Goal: Information Seeking & Learning: Find specific fact

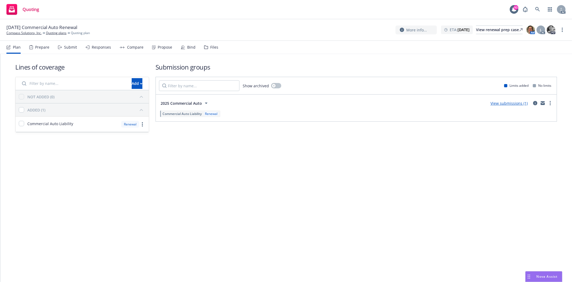
click at [38, 49] on div "Prepare" at bounding box center [42, 47] width 14 height 4
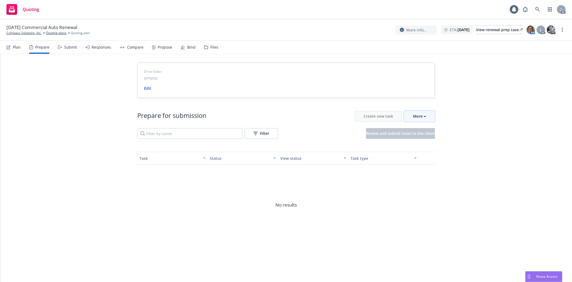
click at [428, 116] on button "More" at bounding box center [419, 116] width 31 height 11
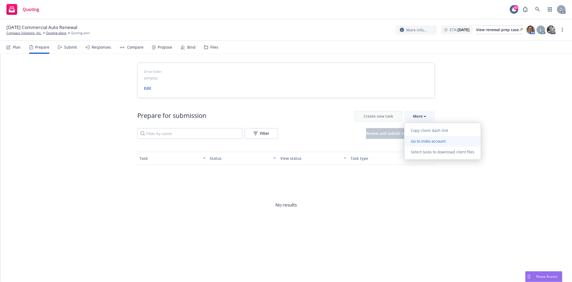
click at [433, 137] on link "Go to Indio account" at bounding box center [443, 141] width 76 height 11
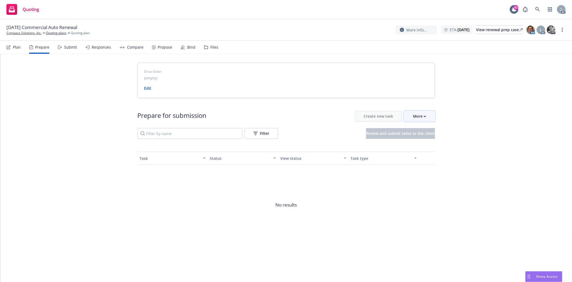
click at [428, 115] on button "More" at bounding box center [419, 116] width 31 height 11
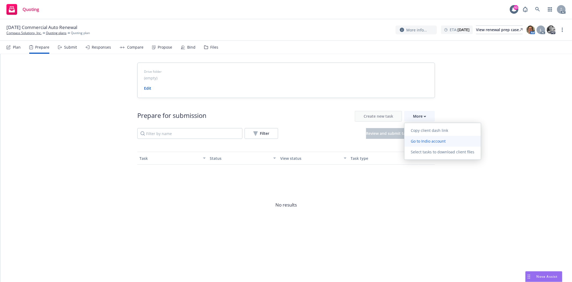
click at [438, 143] on span "Go to Indio account" at bounding box center [429, 140] width 48 height 5
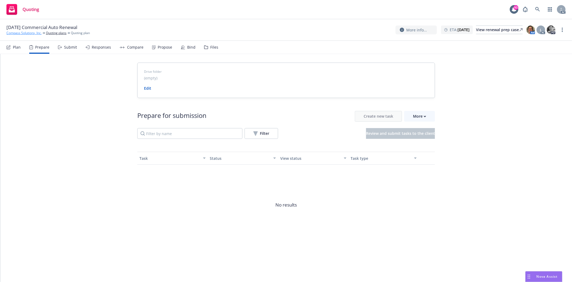
click at [25, 33] on link "Compass Solutions, Inc." at bounding box center [23, 33] width 35 height 5
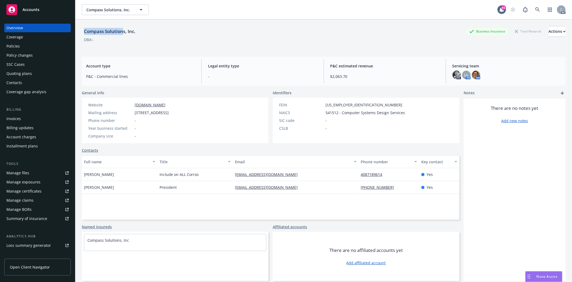
drag, startPoint x: 85, startPoint y: 28, endPoint x: 124, endPoint y: 32, distance: 39.6
click at [124, 32] on div "Compass Solutions, Inc." at bounding box center [110, 31] width 56 height 7
copy div "Compass Solution"
drag, startPoint x: 82, startPoint y: 175, endPoint x: 113, endPoint y: 177, distance: 30.4
click at [113, 177] on div "[PERSON_NAME]" at bounding box center [120, 174] width 76 height 13
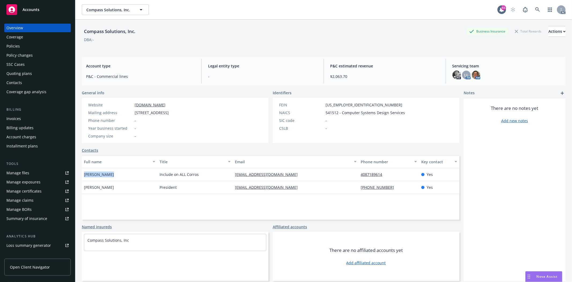
copy span "[PERSON_NAME]"
drag, startPoint x: 559, startPoint y: 146, endPoint x: 570, endPoint y: 146, distance: 10.5
click at [559, 146] on div "There are no notes yet Add new notes" at bounding box center [515, 189] width 102 height 182
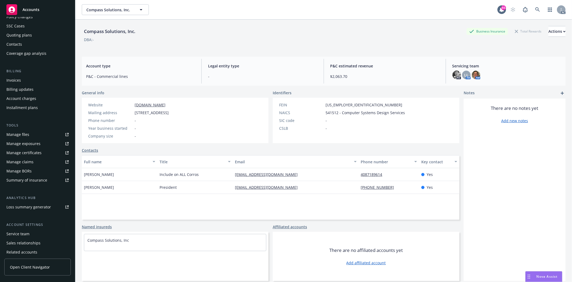
scroll to position [58, 0]
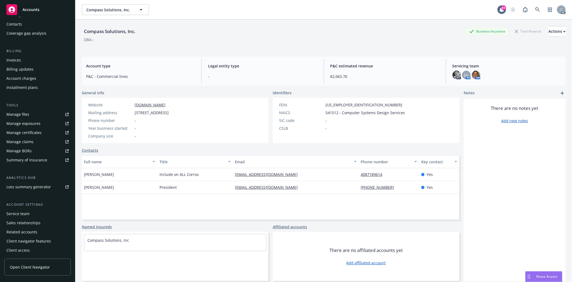
click at [38, 212] on div "Service team" at bounding box center [37, 213] width 62 height 9
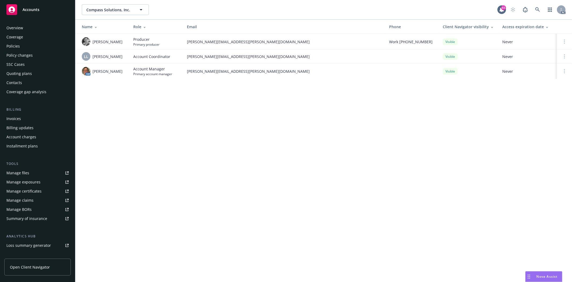
click at [24, 27] on div "Overview" at bounding box center [37, 28] width 62 height 9
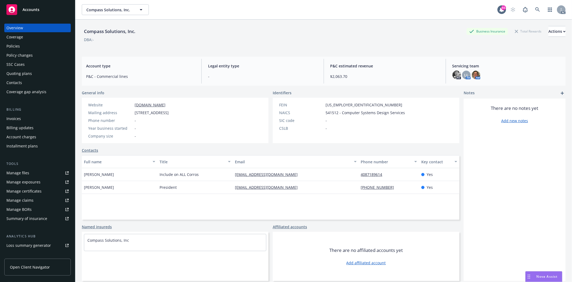
click at [42, 46] on div "Policies" at bounding box center [37, 46] width 62 height 9
click at [41, 46] on div "Policies" at bounding box center [37, 46] width 62 height 9
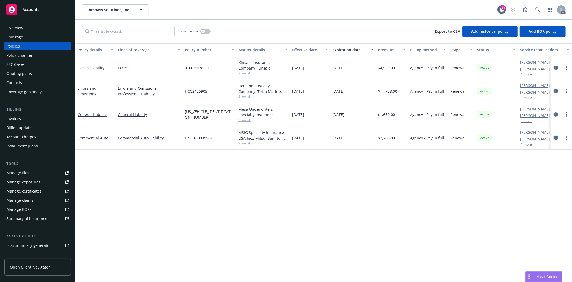
click at [557, 137] on icon "circleInformation" at bounding box center [556, 137] width 4 height 4
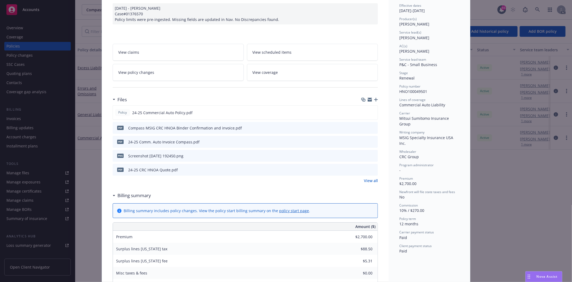
scroll to position [60, 0]
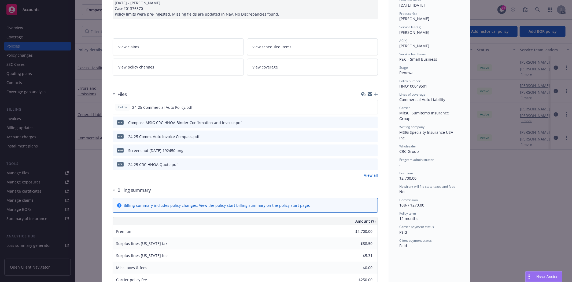
click at [371, 175] on link "View all" at bounding box center [371, 175] width 14 height 6
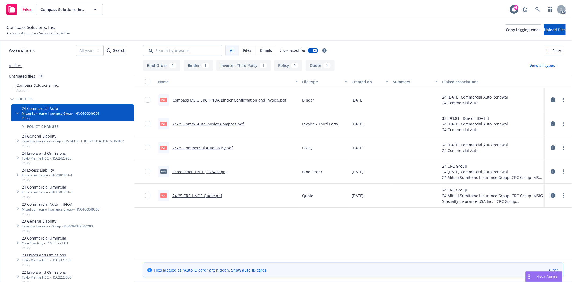
click at [219, 145] on link "24-25 Commercial Auto Policy.pdf" at bounding box center [203, 147] width 60 height 5
click at [48, 35] on link "Compass Solutions, Inc." at bounding box center [41, 33] width 35 height 5
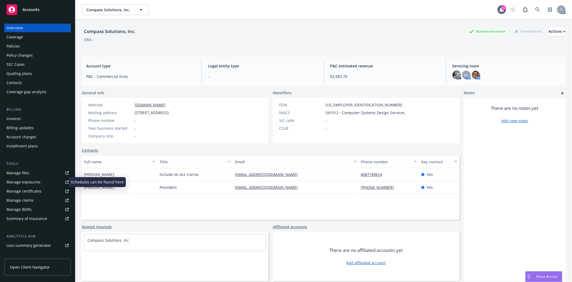
click at [27, 182] on div "Manage exposures" at bounding box center [23, 182] width 34 height 9
click at [15, 42] on div "Policies" at bounding box center [12, 46] width 13 height 9
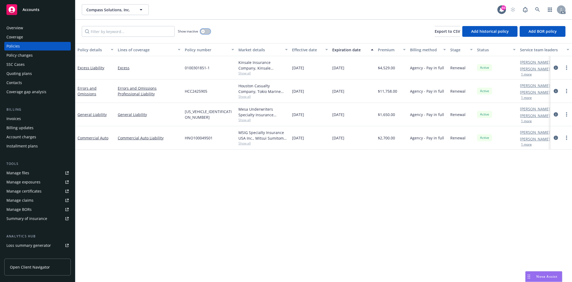
click at [208, 29] on button "button" at bounding box center [205, 31] width 10 height 5
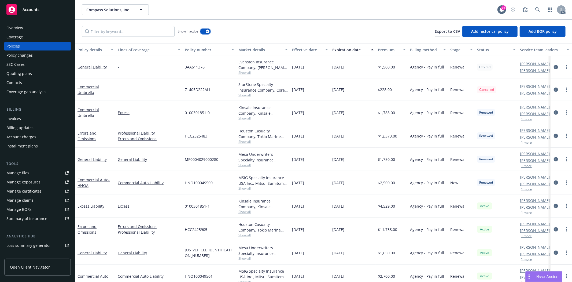
scroll to position [227, 0]
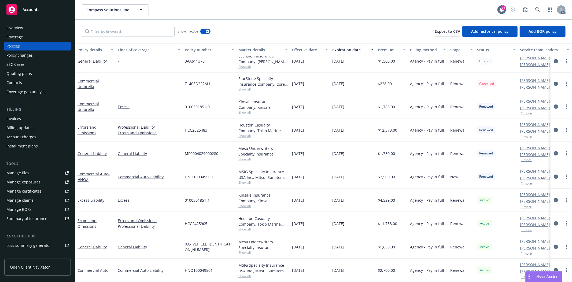
click at [29, 62] on div "SSC Cases" at bounding box center [37, 64] width 62 height 9
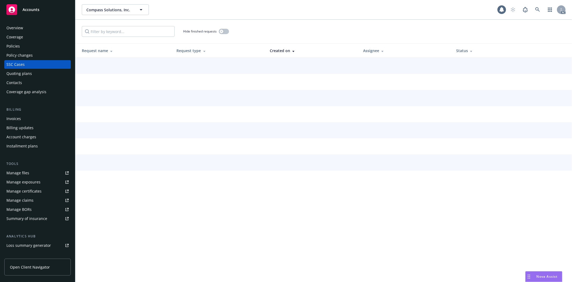
click at [30, 48] on div "Policies" at bounding box center [37, 46] width 62 height 9
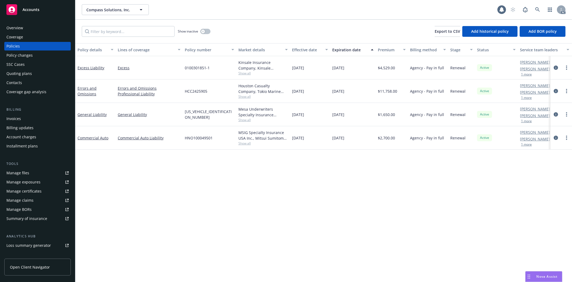
click at [35, 72] on div "Quoting plans" at bounding box center [37, 73] width 62 height 9
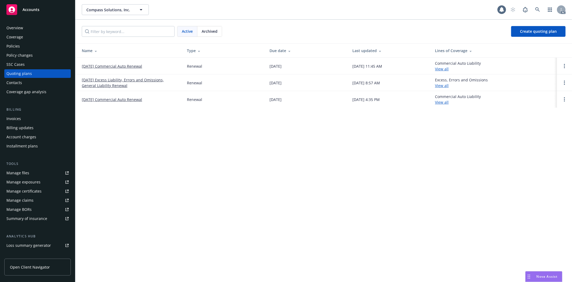
drag, startPoint x: 81, startPoint y: 67, endPoint x: 155, endPoint y: 66, distance: 73.8
click at [155, 66] on td "12/04/25 Commercial Auto Renewal" at bounding box center [128, 66] width 107 height 17
click at [34, 27] on div "Overview" at bounding box center [37, 28] width 62 height 9
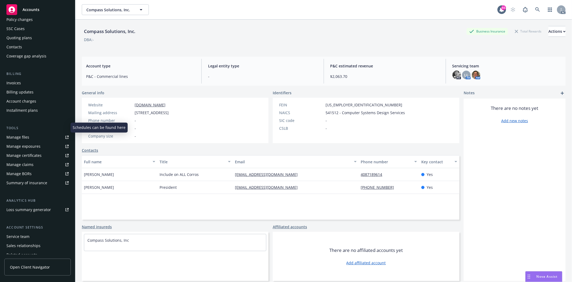
scroll to position [58, 0]
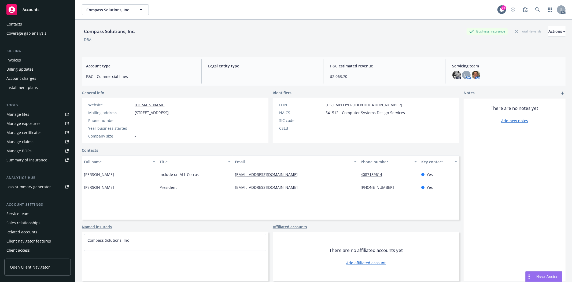
click at [26, 213] on div "Service team" at bounding box center [17, 213] width 23 height 9
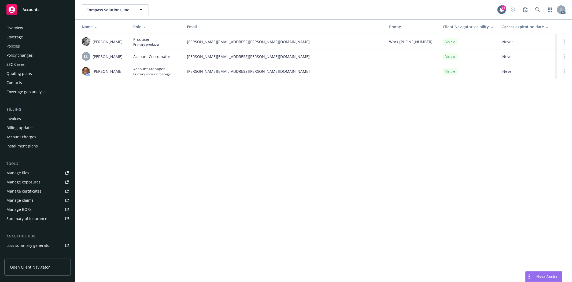
click at [22, 28] on div "Overview" at bounding box center [14, 28] width 17 height 9
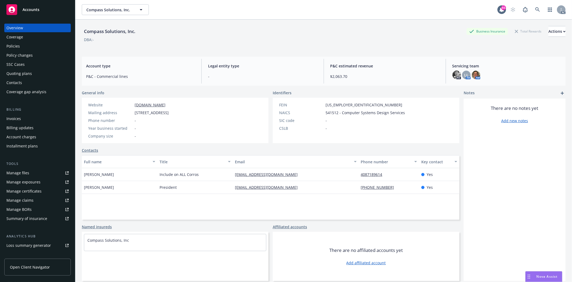
click at [8, 47] on div "Policies" at bounding box center [12, 46] width 13 height 9
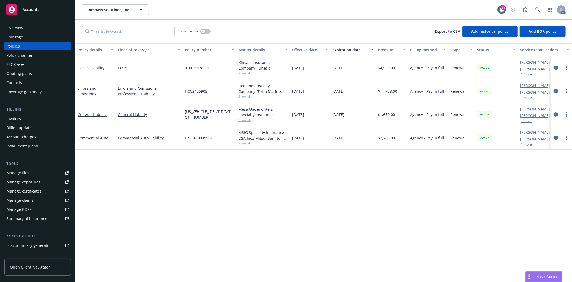
click at [240, 121] on span "Show all" at bounding box center [263, 120] width 49 height 5
click at [220, 124] on div "Writing company Mesa Underwriters Specialty Insurance Company Carrier Selective…" at bounding box center [234, 154] width 108 height 61
click at [153, 165] on div "Policy details Lines of coverage Policy number Market details Effective date Ex…" at bounding box center [323, 162] width 497 height 239
click at [243, 145] on span "Show all" at bounding box center [263, 143] width 49 height 5
drag, startPoint x: 182, startPoint y: 173, endPoint x: 260, endPoint y: 174, distance: 77.8
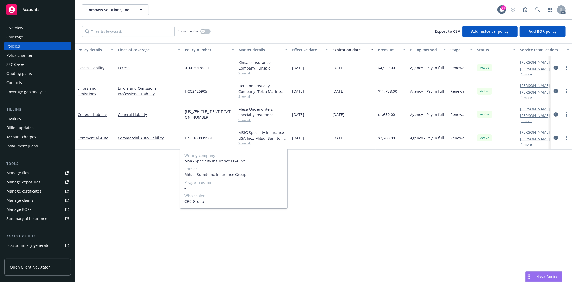
click at [258, 174] on div "Writing company MSIG Specialty Insurance USA Inc. Carrier Mitsui Sumitomo Insur…" at bounding box center [233, 178] width 107 height 60
drag, startPoint x: 140, startPoint y: 157, endPoint x: 203, endPoint y: 141, distance: 64.8
click at [140, 157] on div "Policy details Lines of coverage Policy number Market details Effective date Ex…" at bounding box center [323, 162] width 497 height 239
drag, startPoint x: 184, startPoint y: 139, endPoint x: 216, endPoint y: 139, distance: 31.4
click at [216, 139] on div "HNO100049501" at bounding box center [210, 137] width 54 height 23
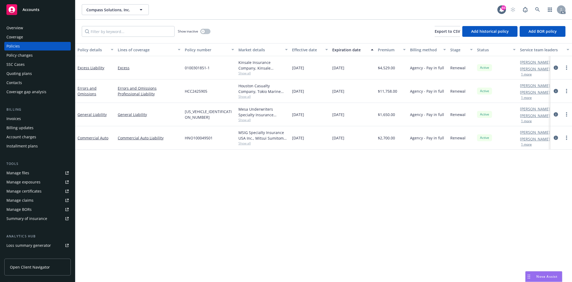
copy span "HNO100049501"
drag, startPoint x: 380, startPoint y: 138, endPoint x: 400, endPoint y: 141, distance: 20.8
click at [400, 141] on div "$2,700.00" at bounding box center [392, 137] width 32 height 23
copy span "2,700.00"
click at [203, 33] on button "button" at bounding box center [205, 31] width 10 height 5
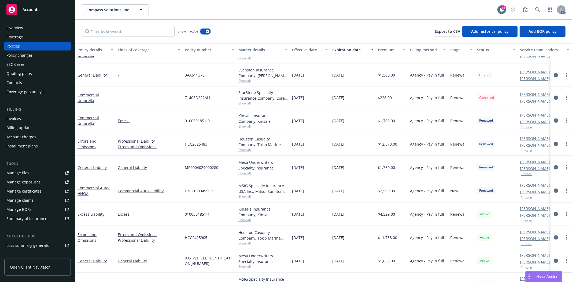
scroll to position [227, 0]
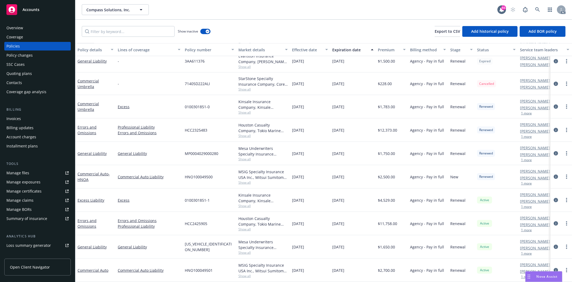
drag, startPoint x: 292, startPoint y: 171, endPoint x: 316, endPoint y: 176, distance: 24.4
click at [316, 176] on div "12/04/2023" at bounding box center [310, 176] width 40 height 23
copy span "12/04/2023"
drag, startPoint x: 380, startPoint y: 170, endPoint x: 399, endPoint y: 173, distance: 19.4
click at [399, 173] on div "$2,500.00" at bounding box center [392, 176] width 32 height 23
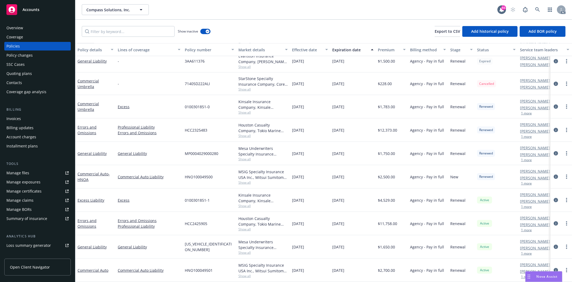
copy span "2,500.00"
drag, startPoint x: 184, startPoint y: 173, endPoint x: 213, endPoint y: 171, distance: 28.5
click at [213, 171] on div "HNO100049500" at bounding box center [210, 176] width 54 height 23
copy span "HNO100049500"
click at [247, 180] on span "Show all" at bounding box center [263, 182] width 49 height 5
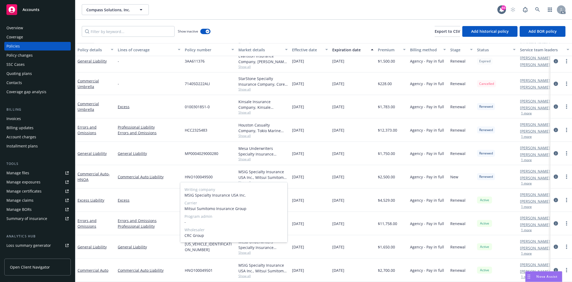
drag, startPoint x: 182, startPoint y: 209, endPoint x: 247, endPoint y: 208, distance: 65.5
click at [247, 208] on div "Writing company MSIG Specialty Insurance USA Inc. Carrier Mitsui Sumitomo Insur…" at bounding box center [233, 212] width 107 height 60
copy span "Mitsui Sumitomo Insurance Group"
click at [23, 28] on div "Overview" at bounding box center [14, 28] width 17 height 9
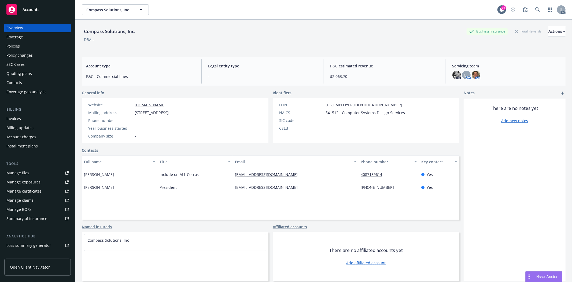
drag, startPoint x: 324, startPoint y: 112, endPoint x: 336, endPoint y: 111, distance: 12.6
click at [336, 111] on span "541512 - Computer Systems Design Services" at bounding box center [365, 113] width 79 height 6
copy span "541512"
drag, startPoint x: 104, startPoint y: 172, endPoint x: 76, endPoint y: 168, distance: 28.1
click at [76, 168] on div "Compass Solutions, Inc. Business Insurance Total Rewards Actions DBA: - Account…" at bounding box center [323, 161] width 497 height 282
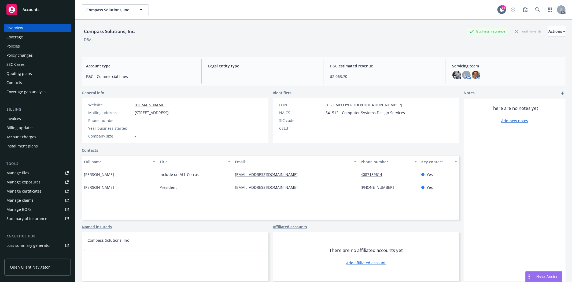
drag, startPoint x: 157, startPoint y: 173, endPoint x: 200, endPoint y: 172, distance: 43.0
click at [200, 172] on div "Include on ALL Corros" at bounding box center [195, 174] width 76 height 13
copy span "Include on ALL Corros"
click at [211, 202] on div "Full name Title Email Phone number Key contact Jason Schlutt Include on ALL Cor…" at bounding box center [271, 187] width 378 height 64
drag, startPoint x: 158, startPoint y: 174, endPoint x: 202, endPoint y: 175, distance: 43.7
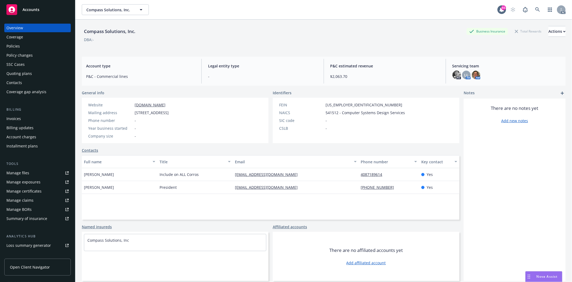
click at [202, 175] on div "Include on ALL Corros" at bounding box center [195, 174] width 76 height 13
copy span "Include on ALL Corros"
drag, startPoint x: 354, startPoint y: 172, endPoint x: 384, endPoint y: 171, distance: 30.1
click at [384, 171] on div "Jason Schlutt Include on ALL Corros jschlutt@compasssolutionsinc.com 4087189614…" at bounding box center [271, 174] width 378 height 13
click at [400, 140] on div "FEIN 20-5691119 NAICS 541512 - Computer Systems Design Services SIC code - CSLB…" at bounding box center [342, 120] width 139 height 45
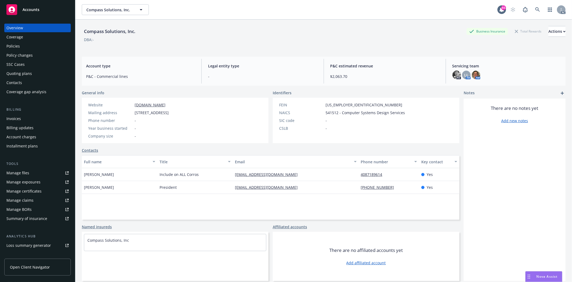
drag, startPoint x: 157, startPoint y: 187, endPoint x: 186, endPoint y: 188, distance: 28.7
click at [186, 188] on div "President" at bounding box center [195, 187] width 76 height 13
copy span "President"
drag, startPoint x: 119, startPoint y: 183, endPoint x: 81, endPoint y: 186, distance: 38.2
click at [81, 186] on div "Compass Solutions, Inc. Business Insurance Total Rewards Actions DBA: - Account…" at bounding box center [323, 161] width 497 height 282
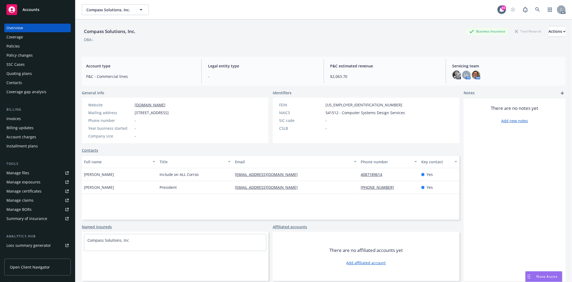
drag, startPoint x: 240, startPoint y: 186, endPoint x: 312, endPoint y: 185, distance: 71.6
click at [312, 185] on div "Monira Quejada President mquejada@compasssolutionsinc.com (408) 718-9614 Yes" at bounding box center [271, 187] width 378 height 13
drag, startPoint x: 395, startPoint y: 186, endPoint x: 357, endPoint y: 187, distance: 37.8
click at [359, 187] on div "(408) 718-9614" at bounding box center [389, 187] width 60 height 13
click at [29, 46] on div "Policies" at bounding box center [37, 46] width 62 height 9
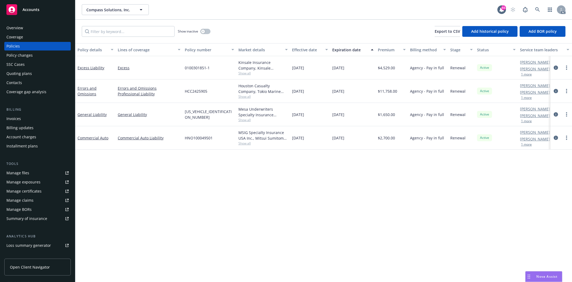
drag, startPoint x: 380, startPoint y: 137, endPoint x: 401, endPoint y: 138, distance: 20.7
click at [401, 138] on div "$2,700.00" at bounding box center [392, 137] width 32 height 23
click at [243, 141] on span "Show all" at bounding box center [263, 143] width 49 height 5
click at [231, 131] on div "HNO100049501" at bounding box center [210, 137] width 54 height 23
click at [400, 136] on div "$2,700.00" at bounding box center [392, 137] width 32 height 23
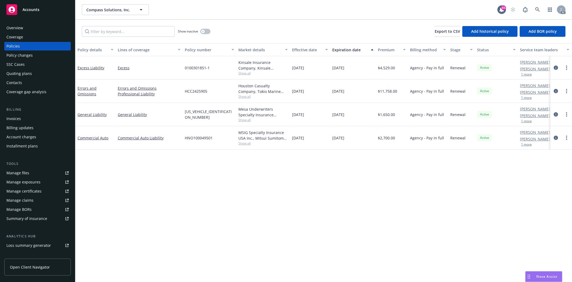
click at [312, 160] on div "Policy details Lines of coverage Policy number Market details Effective date Ex…" at bounding box center [323, 162] width 497 height 239
click at [315, 152] on div "Policy details Lines of coverage Policy number Market details Effective date Ex…" at bounding box center [323, 162] width 497 height 239
click at [33, 24] on div "Overview" at bounding box center [37, 28] width 62 height 9
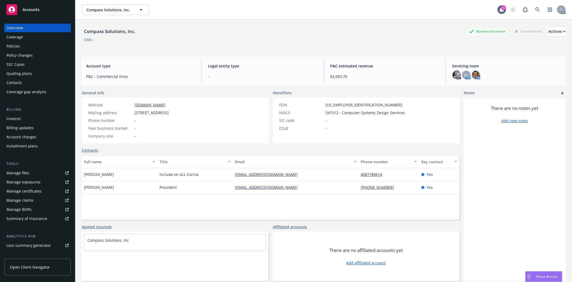
click at [23, 173] on div "Manage files" at bounding box center [17, 173] width 23 height 9
click at [31, 73] on div "Quoting plans" at bounding box center [37, 73] width 62 height 9
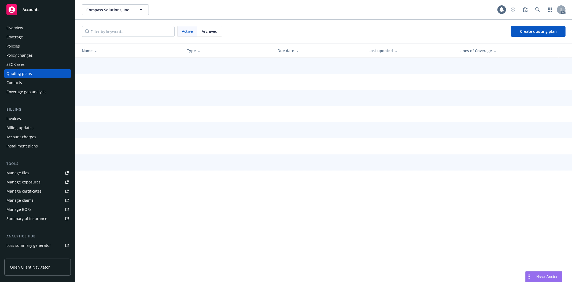
click at [31, 73] on div "Quoting plans" at bounding box center [37, 73] width 62 height 9
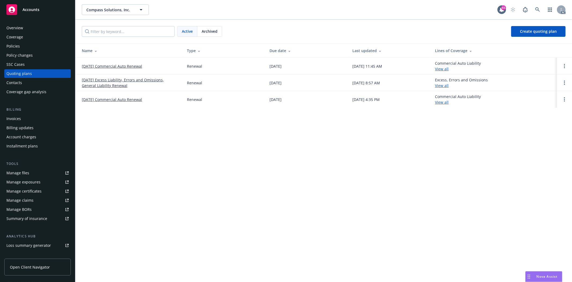
click at [216, 31] on span "Archived" at bounding box center [210, 31] width 16 height 6
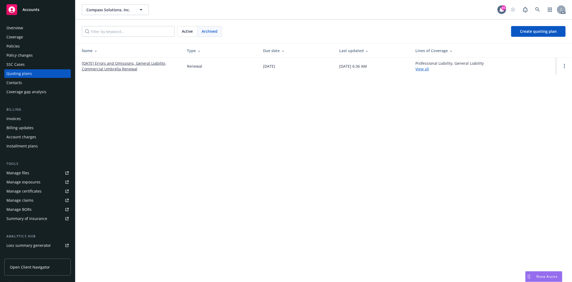
click at [28, 41] on div "Coverage" at bounding box center [37, 37] width 62 height 9
click at [25, 43] on div "Policies" at bounding box center [37, 46] width 62 height 9
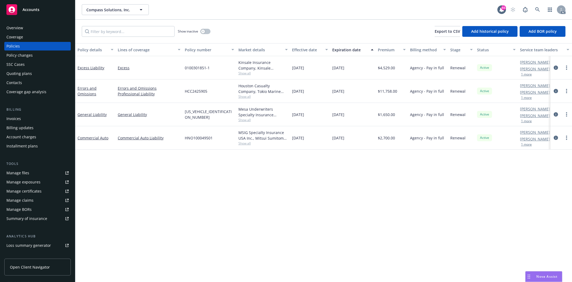
drag, startPoint x: 113, startPoint y: 113, endPoint x: 155, endPoint y: 119, distance: 42.2
click at [155, 119] on div "General Liability General Liability MP000402910010800 Mesa Underwriters Special…" at bounding box center [334, 114] width 518 height 23
click at [31, 28] on div "Overview" at bounding box center [37, 28] width 62 height 9
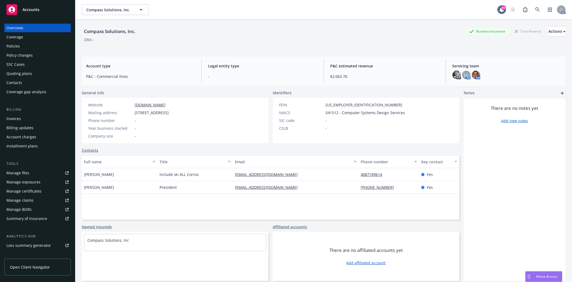
click at [353, 113] on span "541512 - Computer Systems Design Services" at bounding box center [365, 113] width 79 height 6
click at [375, 123] on div "SIC code -" at bounding box center [342, 121] width 130 height 6
click at [36, 45] on div "Policies" at bounding box center [37, 46] width 62 height 9
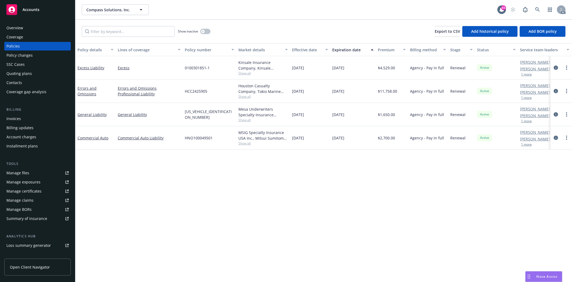
drag, startPoint x: 294, startPoint y: 136, endPoint x: 342, endPoint y: 135, distance: 48.8
click at [342, 135] on div "Commercial Auto Commercial Auto Liability HNO100049501 MSIG Specialty Insurance…" at bounding box center [334, 137] width 518 height 23
click at [241, 144] on span "Show all" at bounding box center [263, 143] width 49 height 5
click at [221, 140] on div "HNO100049501" at bounding box center [210, 137] width 54 height 23
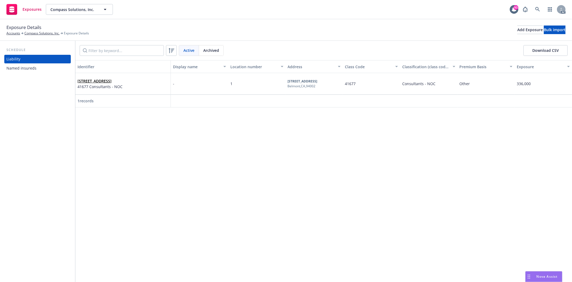
click at [38, 66] on div "Named insureds" at bounding box center [37, 68] width 62 height 9
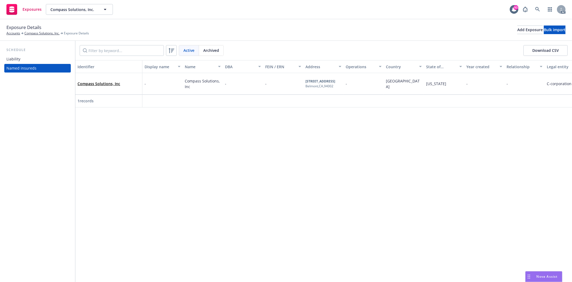
click at [42, 58] on div "Liability" at bounding box center [37, 59] width 62 height 9
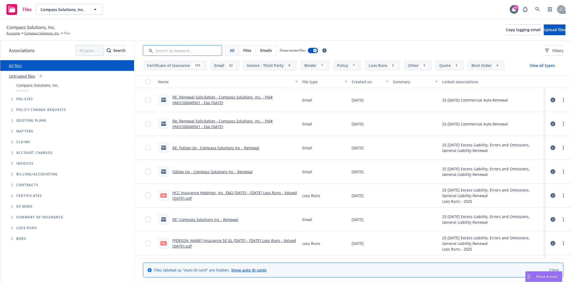
click at [216, 50] on input "Search by keyword..." at bounding box center [182, 50] width 79 height 11
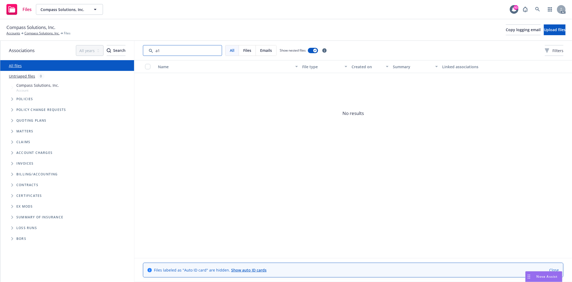
type input "a"
drag, startPoint x: 183, startPoint y: 50, endPoint x: 142, endPoint y: 42, distance: 42.5
click at [142, 42] on div "All Files Emails Show nested files Filters" at bounding box center [353, 50] width 438 height 19
drag, startPoint x: 165, startPoint y: 47, endPoint x: 125, endPoint y: 46, distance: 39.7
click at [125, 46] on div "Associations All years 2027 2026 2025 2024 2023 2022 2021 2020 2019 2018 2017 2…" at bounding box center [286, 161] width 572 height 241
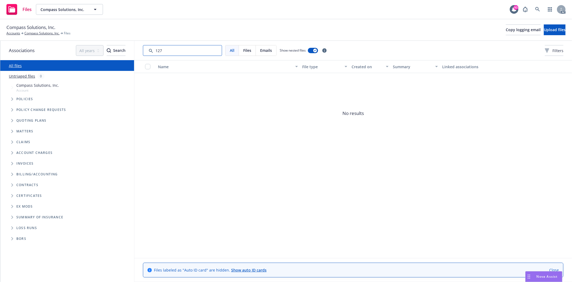
drag, startPoint x: 145, startPoint y: 45, endPoint x: 141, endPoint y: 45, distance: 4.3
click at [141, 45] on div "All Files Emails Show nested files Filters" at bounding box center [353, 50] width 438 height 19
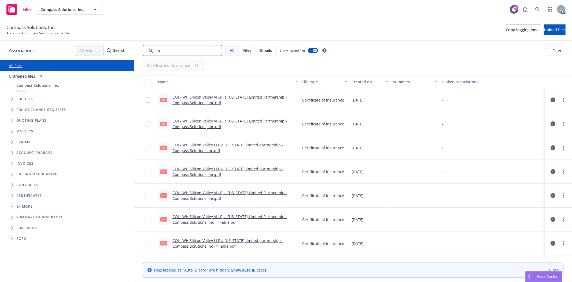
type input "app"
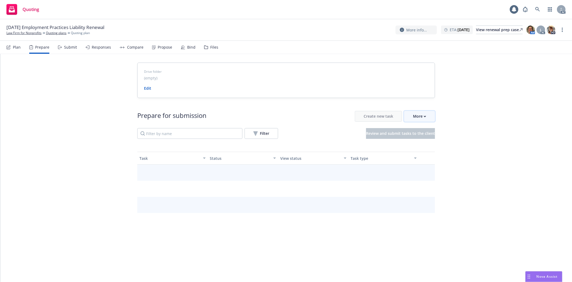
click at [415, 117] on div "More" at bounding box center [419, 116] width 13 height 10
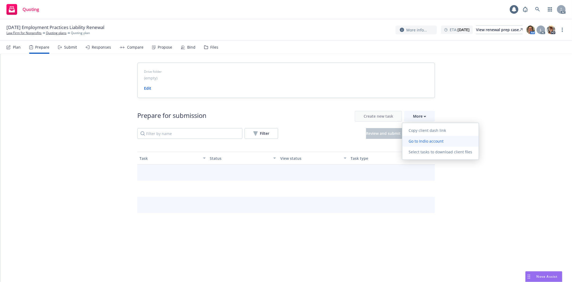
click at [425, 140] on span "Go to Indio account" at bounding box center [426, 140] width 48 height 5
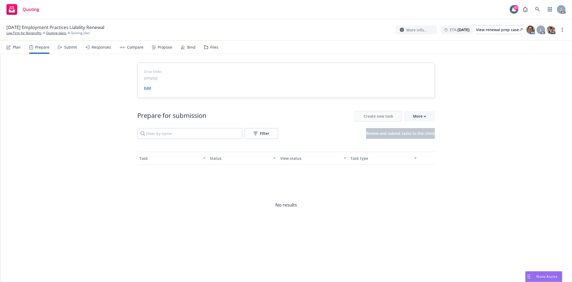
drag, startPoint x: 434, startPoint y: 108, endPoint x: 427, endPoint y: 115, distance: 9.3
click at [431, 109] on div "Prepare for submission Create new task More Filter Review and submit tasks to t…" at bounding box center [286, 178] width 298 height 160
click at [427, 115] on button "More" at bounding box center [419, 116] width 31 height 11
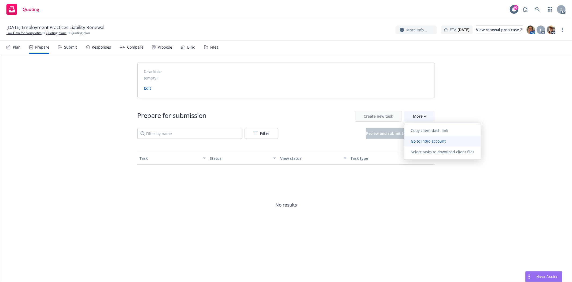
click at [430, 136] on link "Go to Indio account" at bounding box center [443, 141] width 76 height 11
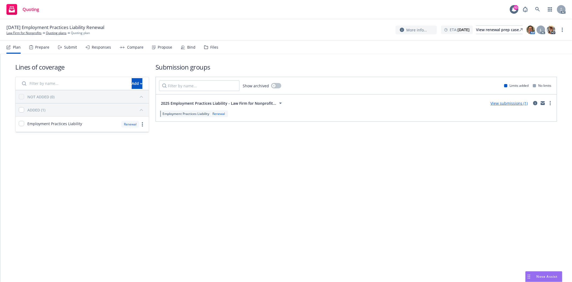
click at [43, 45] on div "Prepare" at bounding box center [42, 47] width 14 height 4
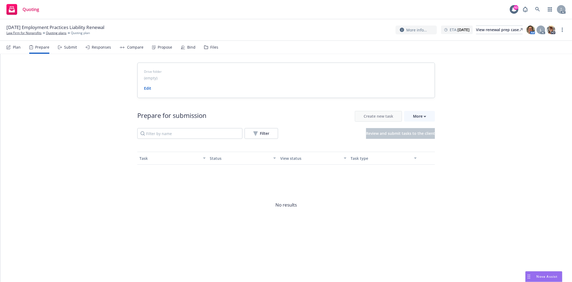
click at [436, 118] on div "Drive folder (empty) Edit Prepare for submission Create new task More Filter Re…" at bounding box center [286, 160] width 572 height 213
click at [419, 113] on div "More" at bounding box center [419, 116] width 13 height 10
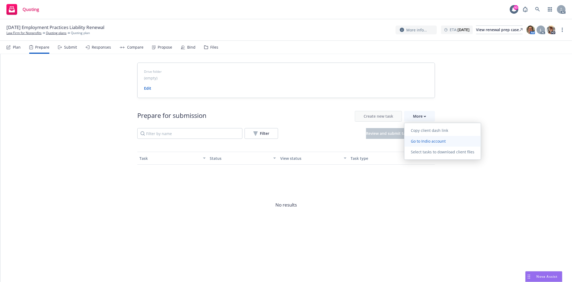
click at [430, 142] on span "Go to Indio account" at bounding box center [429, 140] width 48 height 5
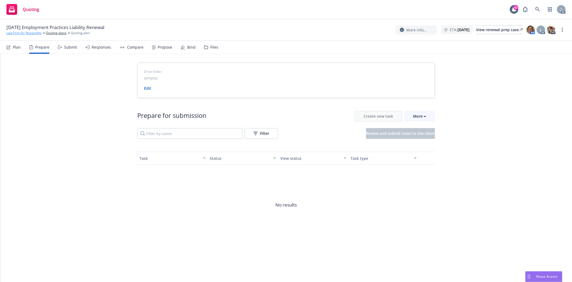
click at [14, 31] on link "Law Firm for Nonprofits" at bounding box center [23, 33] width 35 height 5
click at [14, 32] on link "Law Firm for Nonprofits" at bounding box center [23, 33] width 35 height 5
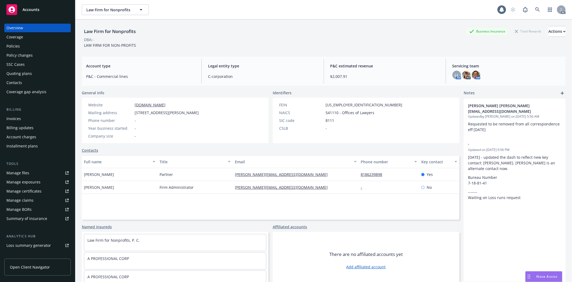
click at [22, 43] on div "Policies" at bounding box center [37, 46] width 62 height 9
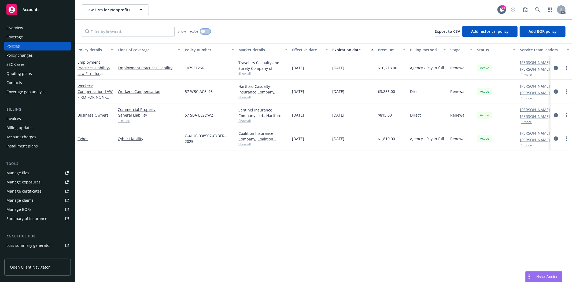
click at [207, 31] on button "button" at bounding box center [205, 31] width 10 height 5
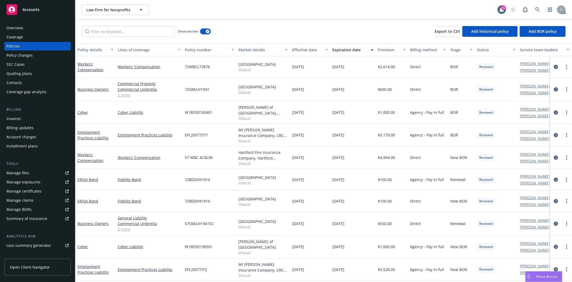
click at [207, 31] on icon "button" at bounding box center [208, 32] width 2 height 2
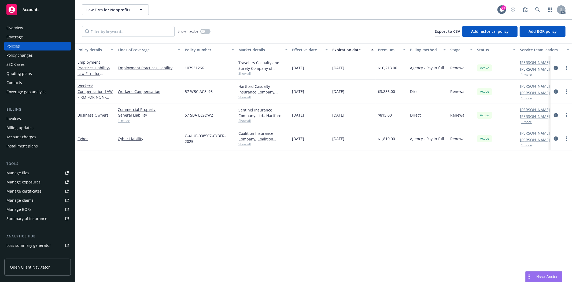
drag, startPoint x: 292, startPoint y: 70, endPoint x: 320, endPoint y: 67, distance: 28.6
click at [304, 69] on span "11/20/2024" at bounding box center [298, 68] width 12 height 6
click at [556, 66] on icon "circleInformation" at bounding box center [556, 68] width 4 height 4
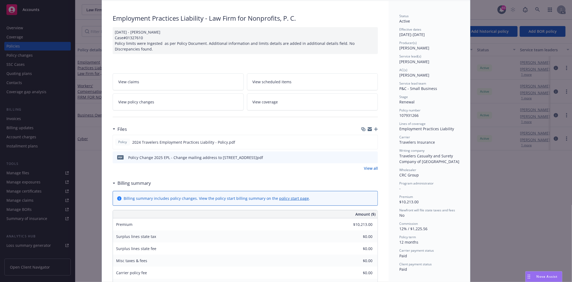
scroll to position [60, 0]
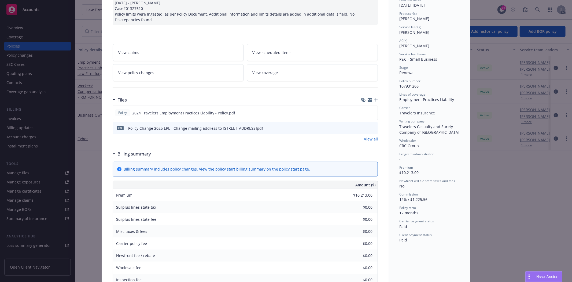
click at [368, 140] on link "View all" at bounding box center [371, 139] width 14 height 6
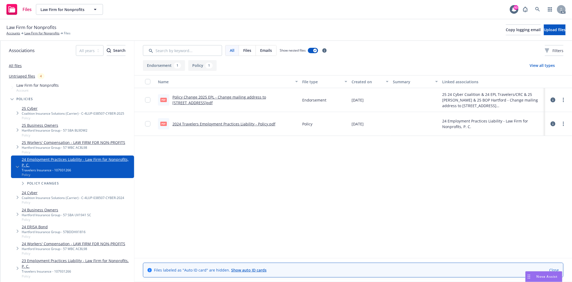
click at [257, 121] on link "2024 Travelers Employment Practices Liability - Policy.pdf" at bounding box center [224, 123] width 103 height 5
click at [228, 96] on link "Policy Change 2025 EPL - Change mailing address to [STREET_ADDRESS]pdf" at bounding box center [220, 99] width 94 height 11
click at [551, 99] on icon at bounding box center [553, 99] width 5 height 5
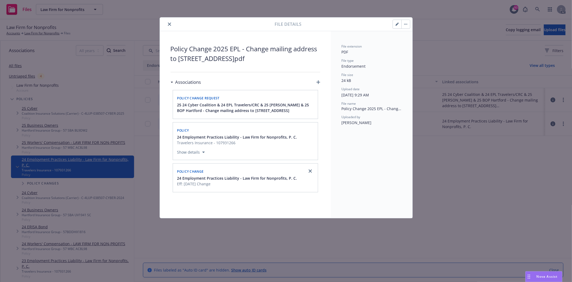
click at [169, 20] on div "File details" at bounding box center [286, 24] width 253 height 14
click at [173, 20] on div "File details" at bounding box center [286, 24] width 253 height 14
click at [171, 20] on div "File details" at bounding box center [286, 24] width 253 height 14
click at [169, 23] on icon "close" at bounding box center [169, 24] width 3 height 3
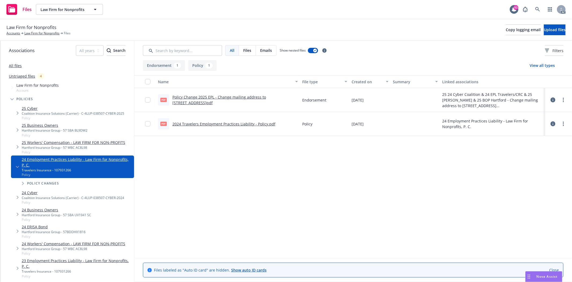
click at [8, 65] on div "All files" at bounding box center [67, 65] width 134 height 11
click at [13, 66] on link "All files" at bounding box center [15, 65] width 13 height 5
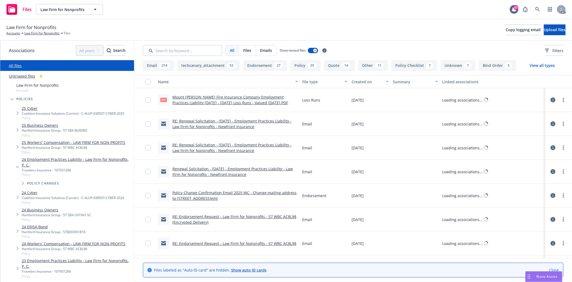
click at [13, 66] on link "All files" at bounding box center [15, 65] width 13 height 5
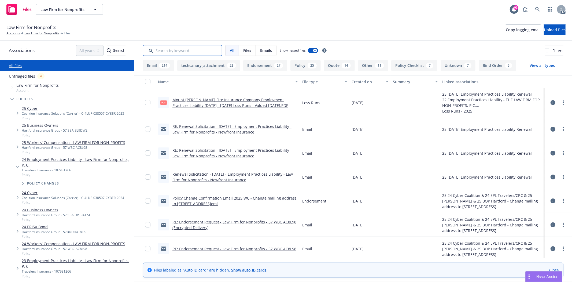
click at [182, 47] on input "Search by keyword..." at bounding box center [182, 50] width 79 height 11
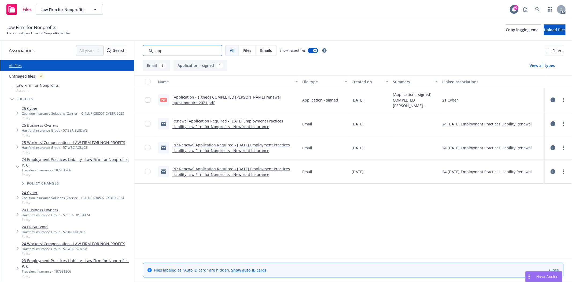
type input "app"
click at [47, 35] on link "Law Firm for Nonprofits" at bounding box center [41, 33] width 35 height 5
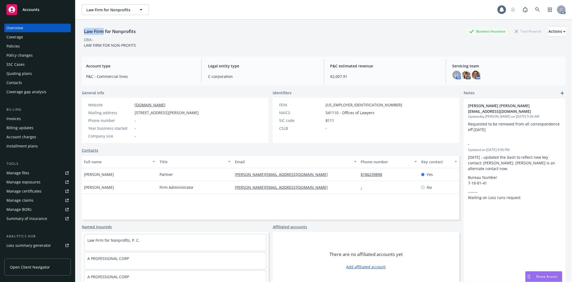
drag, startPoint x: 86, startPoint y: 28, endPoint x: 104, endPoint y: 31, distance: 17.9
click at [104, 31] on div "Law Firm for Nonprofits" at bounding box center [110, 31] width 56 height 7
click at [218, 202] on div "Full name Title Email Phone number Key contact [PERSON_NAME] Partner [PERSON_NA…" at bounding box center [271, 187] width 378 height 64
drag, startPoint x: 83, startPoint y: 175, endPoint x: 120, endPoint y: 176, distance: 37.0
click at [120, 176] on div "[PERSON_NAME]" at bounding box center [120, 174] width 76 height 13
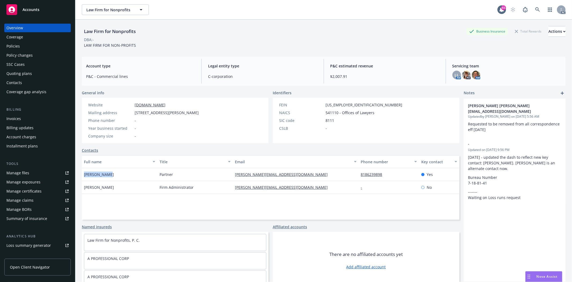
copy span "[PERSON_NAME]"
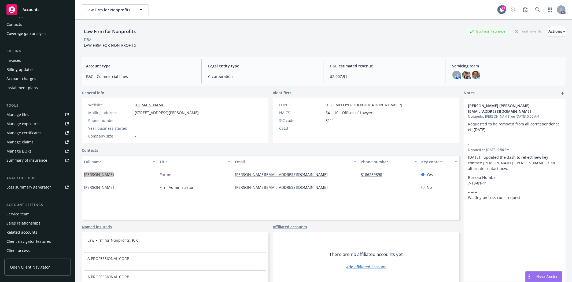
scroll to position [58, 0]
click at [21, 208] on div "Account settings Service team Sales relationships Related accounts Client navig…" at bounding box center [37, 228] width 67 height 53
click at [18, 210] on div "Service team" at bounding box center [17, 213] width 23 height 9
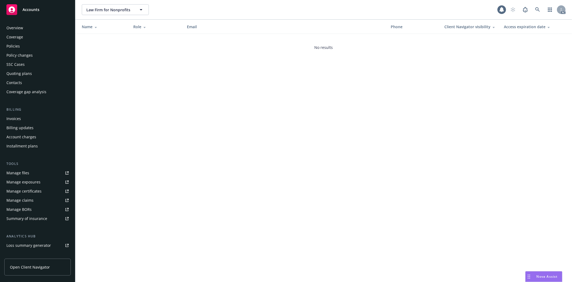
scroll to position [58, 0]
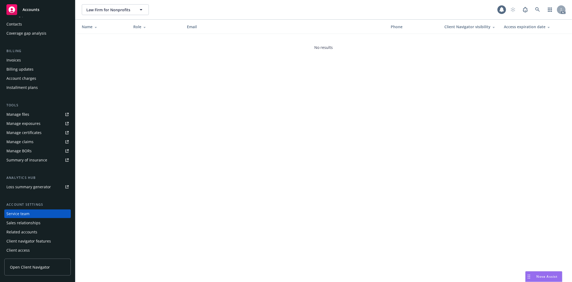
click at [18, 210] on div "Service team" at bounding box center [17, 213] width 23 height 9
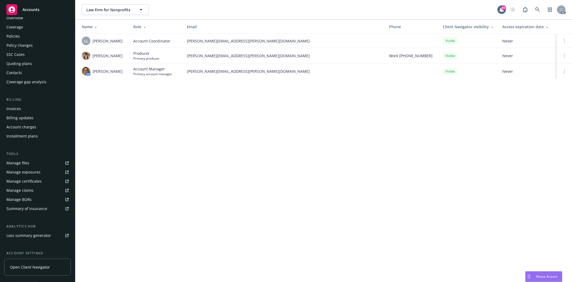
scroll to position [0, 0]
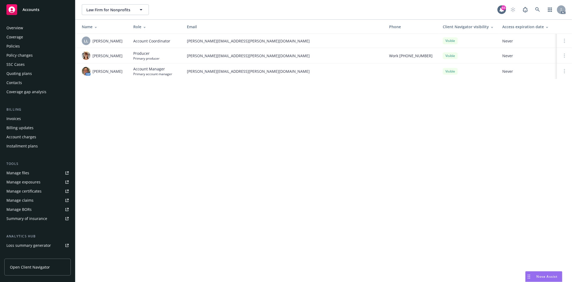
click at [34, 29] on div "Overview" at bounding box center [37, 28] width 62 height 9
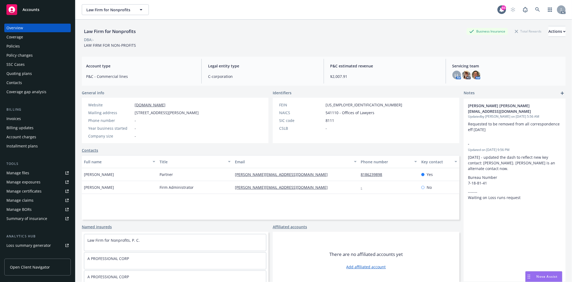
click at [29, 64] on div "SSC Cases" at bounding box center [37, 64] width 62 height 9
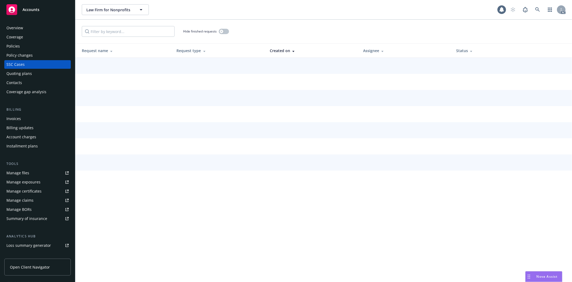
click at [30, 71] on div "Quoting plans" at bounding box center [18, 73] width 25 height 9
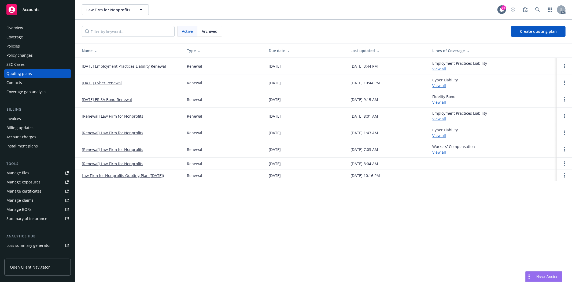
drag, startPoint x: 77, startPoint y: 63, endPoint x: 170, endPoint y: 69, distance: 93.0
click at [170, 69] on td "11/20/25 Employment Practices Liability Renewal" at bounding box center [128, 66] width 107 height 17
copy link "11/20/25 Employment Practices Liability Renewal"
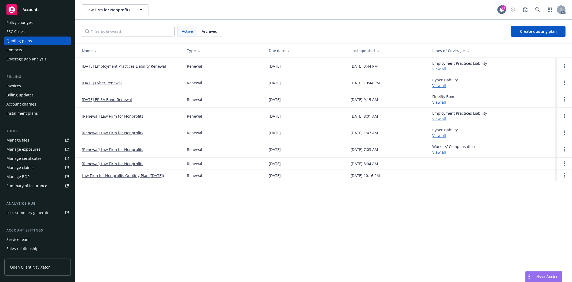
scroll to position [58, 0]
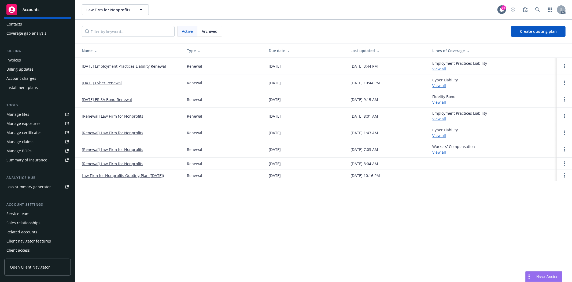
click at [29, 212] on div "Service team" at bounding box center [37, 213] width 62 height 9
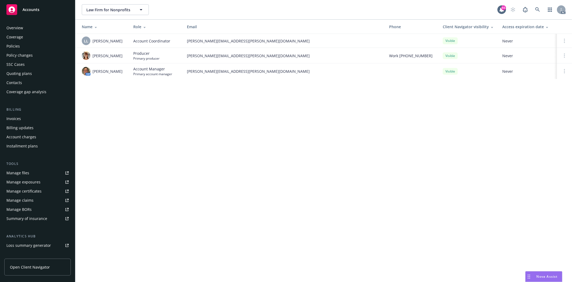
click at [47, 29] on div "Overview" at bounding box center [37, 28] width 62 height 9
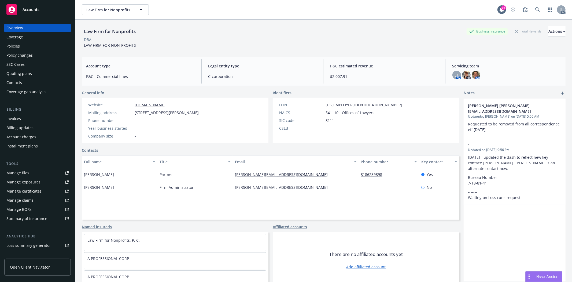
click at [14, 49] on div "Policies" at bounding box center [12, 46] width 13 height 9
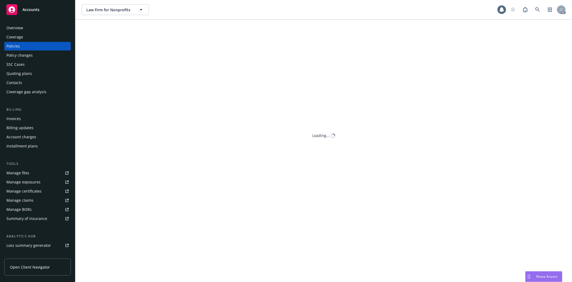
click at [14, 48] on div "Policies" at bounding box center [12, 46] width 13 height 9
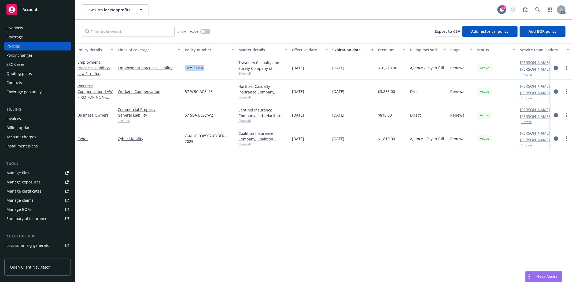
drag, startPoint x: 183, startPoint y: 67, endPoint x: 213, endPoint y: 67, distance: 29.8
click at [213, 67] on div "107931266" at bounding box center [210, 68] width 54 height 24
click at [42, 27] on div "Overview" at bounding box center [37, 28] width 62 height 9
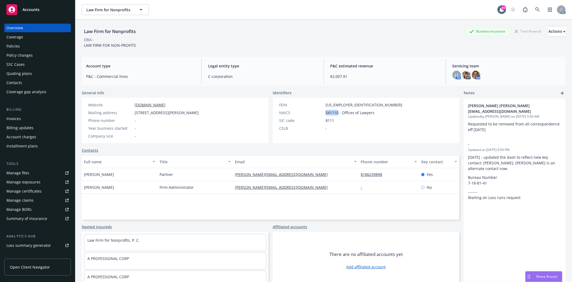
drag, startPoint x: 323, startPoint y: 112, endPoint x: 337, endPoint y: 112, distance: 14.0
click at [337, 112] on div "NAICS 541110 - Offices of Lawyers" at bounding box center [340, 113] width 127 height 6
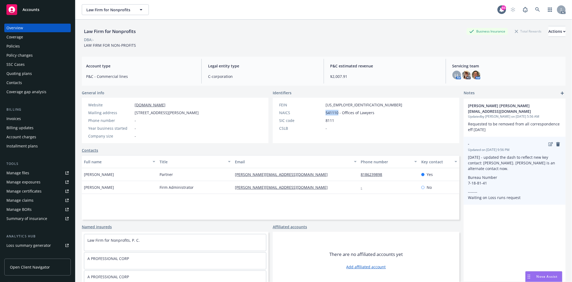
copy span "541110"
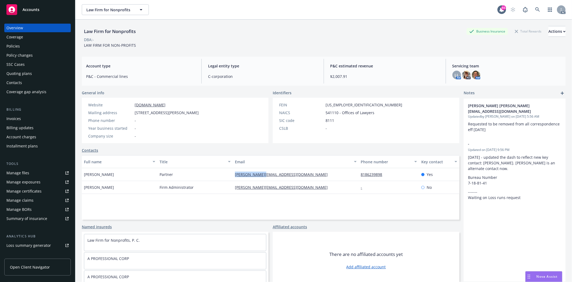
drag, startPoint x: 229, startPoint y: 175, endPoint x: 270, endPoint y: 173, distance: 41.1
click at [270, 173] on div "Casey Summar Partner casey@lfnp.com 8186239898 Yes" at bounding box center [271, 174] width 378 height 13
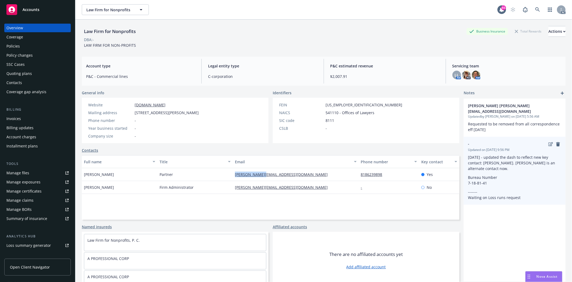
copy div "casey@lfnp.com"
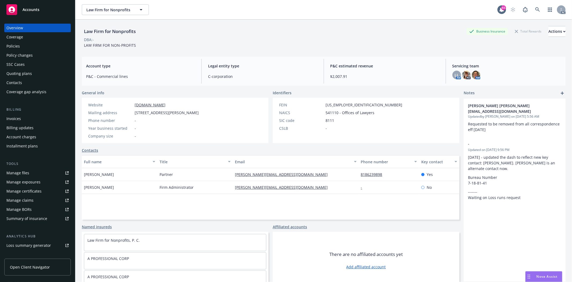
click at [325, 198] on div "Full name Title Email Phone number Key contact Casey Summar Partner casey@lfnp.…" at bounding box center [271, 187] width 378 height 64
drag, startPoint x: 353, startPoint y: 175, endPoint x: 386, endPoint y: 175, distance: 32.7
click at [386, 175] on div "Casey Summar Partner casey@lfnp.com 8186239898 Yes" at bounding box center [271, 174] width 378 height 13
copy div "8186239898"
click at [197, 113] on span "1812 W. Burbank Blvd., #7445, Burbank, CA, 91506" at bounding box center [167, 113] width 64 height 6
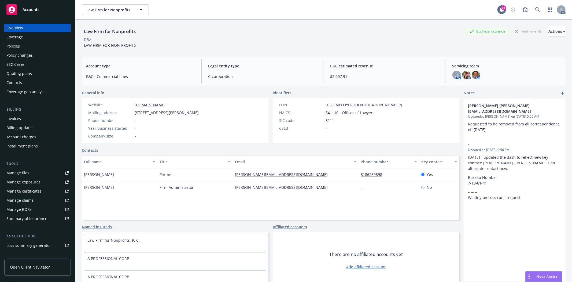
click at [197, 113] on span "1812 W. Burbank Blvd., #7445, Burbank, CA, 91506" at bounding box center [167, 113] width 64 height 6
copy span "Burbank"
drag, startPoint x: 230, startPoint y: 175, endPoint x: 274, endPoint y: 175, distance: 44.3
click at [274, 175] on div "Casey Summar Partner casey@lfnp.com 8186239898 Yes" at bounding box center [271, 174] width 378 height 13
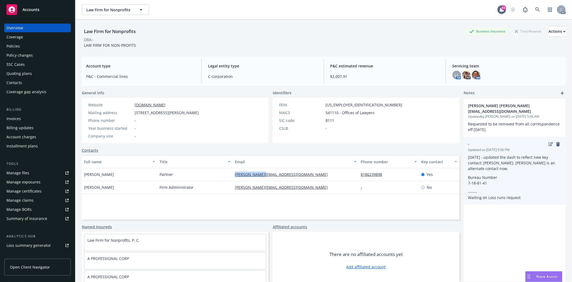
copy div "casey@lfnp.com"
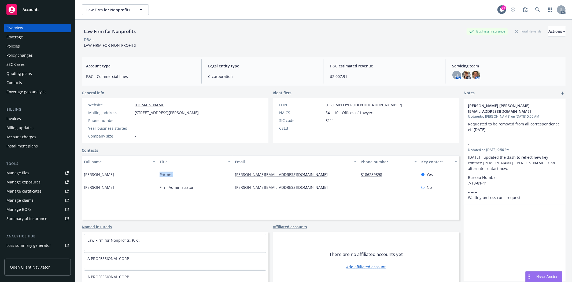
drag, startPoint x: 160, startPoint y: 173, endPoint x: 174, endPoint y: 174, distance: 14.8
click at [174, 174] on div "Partner" at bounding box center [195, 174] width 76 height 13
copy span "Partner"
drag, startPoint x: 321, startPoint y: 100, endPoint x: 355, endPoint y: 101, distance: 33.6
click at [355, 101] on div "FEIN 95-4794843 NAICS 541110 - Offices of Lawyers SIC code 8111 CSLB -" at bounding box center [341, 120] width 136 height 45
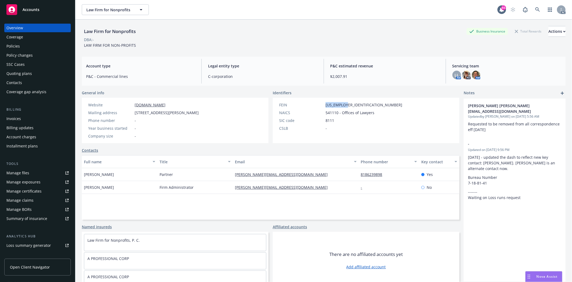
copy div "95-4794843"
click at [35, 48] on div "Policies" at bounding box center [37, 46] width 62 height 9
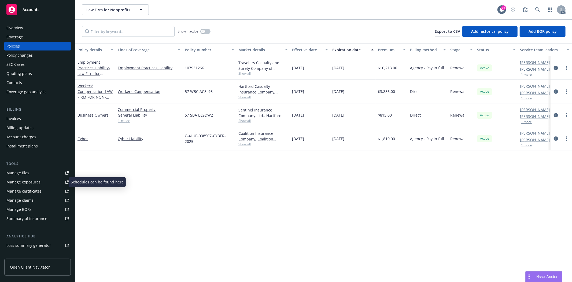
click at [32, 181] on div "Manage exposures" at bounding box center [23, 182] width 34 height 9
click at [26, 30] on div "Overview" at bounding box center [37, 28] width 62 height 9
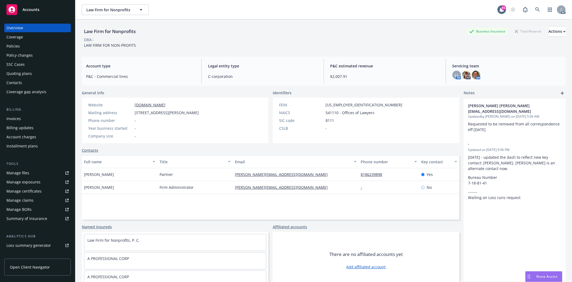
click at [31, 45] on div "Policies" at bounding box center [37, 46] width 62 height 9
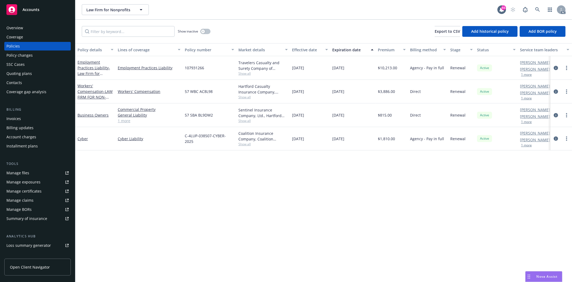
click at [35, 30] on div "Overview" at bounding box center [37, 28] width 62 height 9
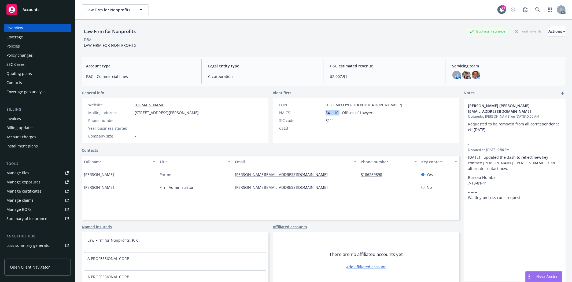
drag, startPoint x: 324, startPoint y: 114, endPoint x: 337, endPoint y: 114, distance: 13.2
click at [337, 114] on span "541110 - Offices of Lawyers" at bounding box center [350, 113] width 49 height 6
click at [351, 117] on div "FEIN 95-4794843 NAICS 541110 - Offices of Lawyers SIC code 8111 CSLB -" at bounding box center [340, 116] width 127 height 29
drag, startPoint x: 84, startPoint y: 174, endPoint x: 116, endPoint y: 174, distance: 32.5
click at [116, 174] on div "Casey Summar" at bounding box center [120, 174] width 76 height 13
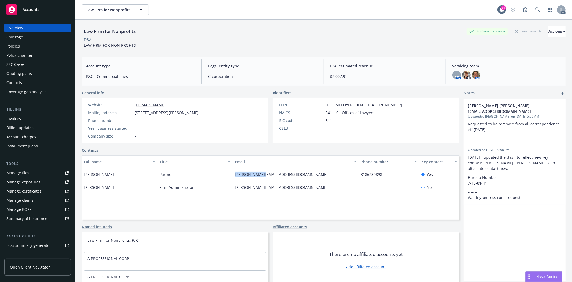
drag, startPoint x: 228, startPoint y: 174, endPoint x: 276, endPoint y: 175, distance: 47.5
click at [276, 175] on div "Casey Summar Partner casey@lfnp.com 8186239898 Yes" at bounding box center [271, 174] width 378 height 13
drag, startPoint x: 324, startPoint y: 105, endPoint x: 346, endPoint y: 105, distance: 22.3
click at [346, 105] on div "FEIN 95-4794843" at bounding box center [340, 105] width 127 height 6
click at [348, 105] on div "FEIN 95-4794843" at bounding box center [340, 105] width 127 height 6
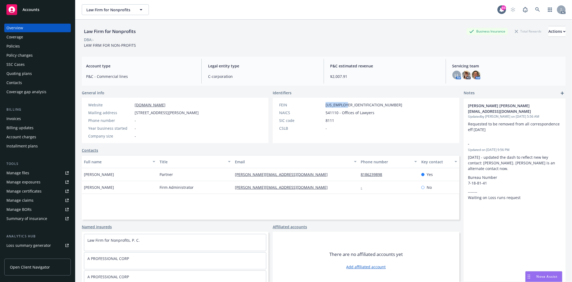
drag, startPoint x: 323, startPoint y: 106, endPoint x: 346, endPoint y: 105, distance: 22.9
click at [346, 105] on div "FEIN 95-4794843" at bounding box center [340, 105] width 127 height 6
drag, startPoint x: 320, startPoint y: 105, endPoint x: 347, endPoint y: 105, distance: 27.1
click at [347, 105] on div "FEIN 95-4794843" at bounding box center [340, 105] width 127 height 6
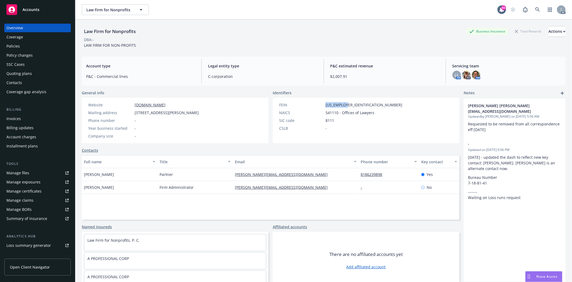
click at [351, 104] on div "FEIN 95-4794843" at bounding box center [340, 105] width 127 height 6
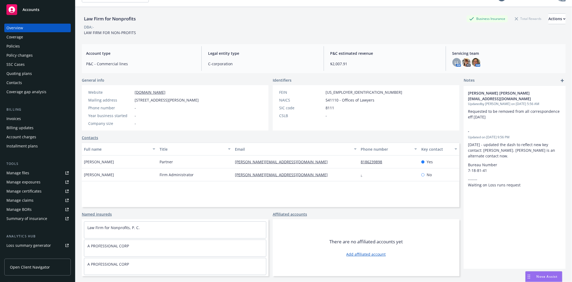
scroll to position [20, 0]
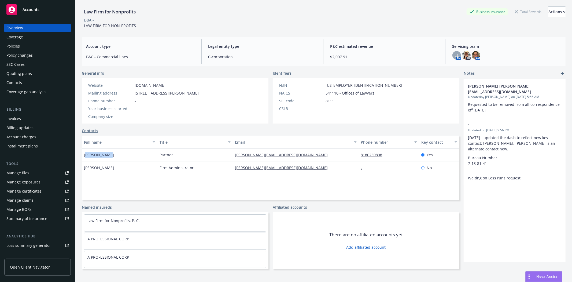
drag, startPoint x: 85, startPoint y: 156, endPoint x: 115, endPoint y: 156, distance: 30.3
click at [116, 155] on div "Casey Summar" at bounding box center [120, 154] width 76 height 13
